Goal: Information Seeking & Learning: Find contact information

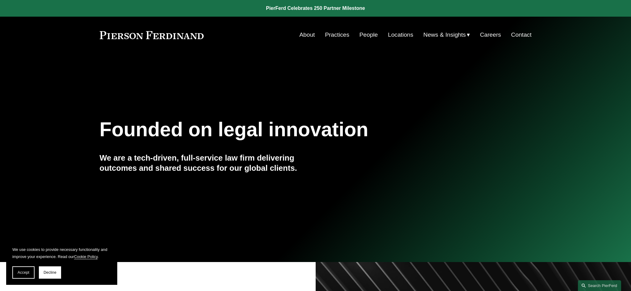
click at [394, 35] on link "Locations" at bounding box center [400, 35] width 25 height 12
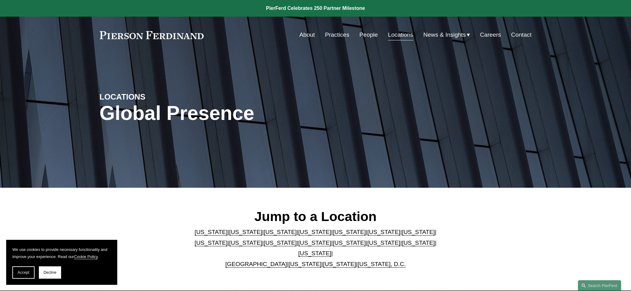
click at [331, 250] on link "[US_STATE]" at bounding box center [314, 253] width 33 height 6
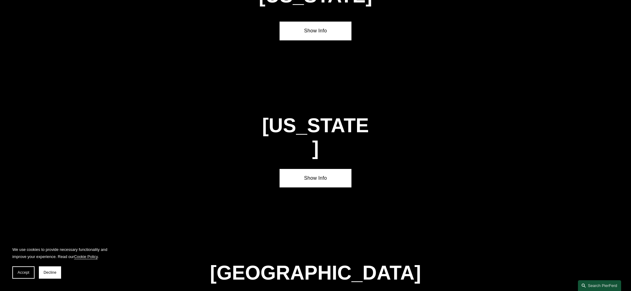
scroll to position [2104, 0]
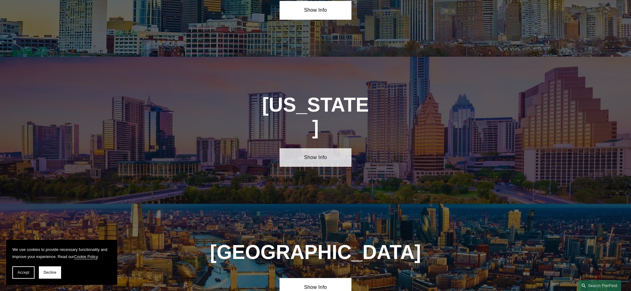
click at [314, 148] on link "Show Info" at bounding box center [315, 157] width 72 height 18
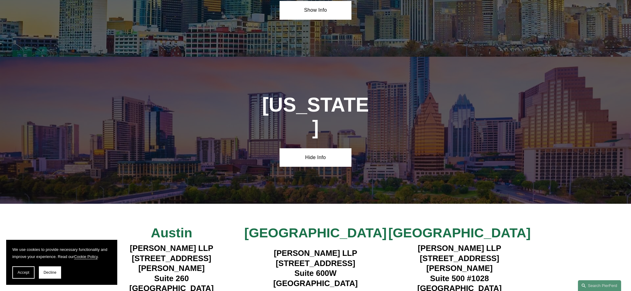
drag, startPoint x: 364, startPoint y: 175, endPoint x: 273, endPoint y: 178, distance: 90.7
click at [273, 248] on h4 "[PERSON_NAME] LLP [STREET_ADDRESS]" at bounding box center [315, 268] width 144 height 40
copy h4 "[PERSON_NAME] LLP"
click at [366, 248] on h4 "[PERSON_NAME] LLP [STREET_ADDRESS]" at bounding box center [315, 268] width 144 height 40
drag, startPoint x: 370, startPoint y: 187, endPoint x: 268, endPoint y: 187, distance: 102.1
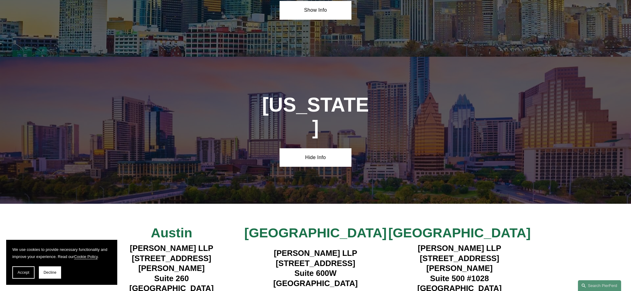
click at [268, 248] on h4 "[PERSON_NAME] LLP [STREET_ADDRESS]" at bounding box center [315, 268] width 144 height 40
copy h4 "[STREET_ADDRESS]"
drag, startPoint x: 326, startPoint y: 195, endPoint x: 296, endPoint y: 195, distance: 29.9
click at [296, 248] on h4 "[PERSON_NAME] LLP [STREET_ADDRESS]" at bounding box center [315, 268] width 144 height 40
copy h4 "Suite 600W"
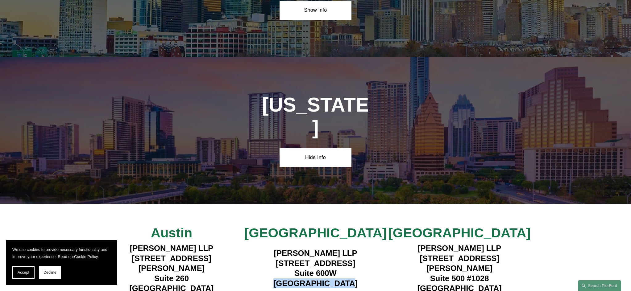
drag, startPoint x: 349, startPoint y: 208, endPoint x: 286, endPoint y: 207, distance: 62.9
click at [286, 248] on h4 "[PERSON_NAME] LLP [STREET_ADDRESS]" at bounding box center [315, 268] width 144 height 40
copy h4 "[GEOGRAPHIC_DATA]"
